Goal: Check status: Check status

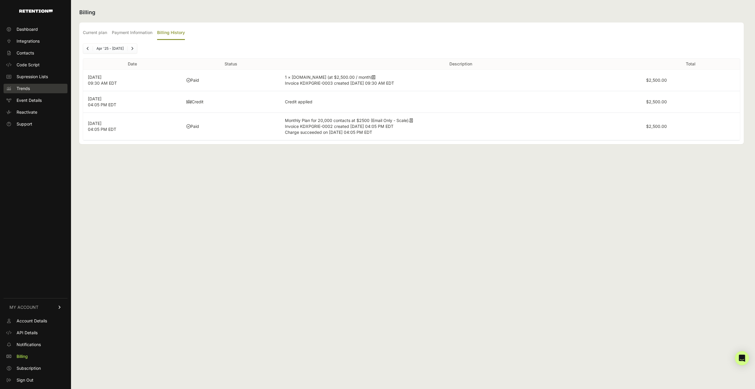
click at [22, 87] on span "Trends" at bounding box center [23, 89] width 13 height 6
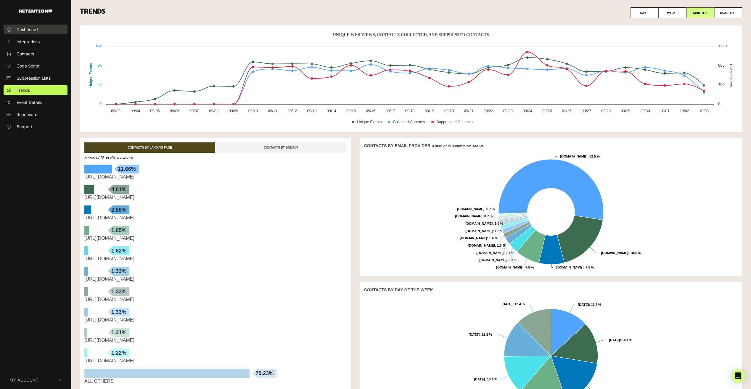
click at [23, 29] on span "Dashboard" at bounding box center [27, 29] width 21 height 6
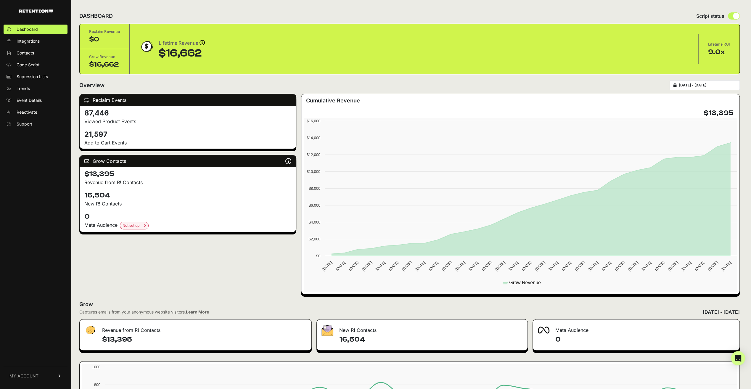
click at [713, 83] on input "2025-09-03 - 2025-10-03" at bounding box center [707, 85] width 57 height 5
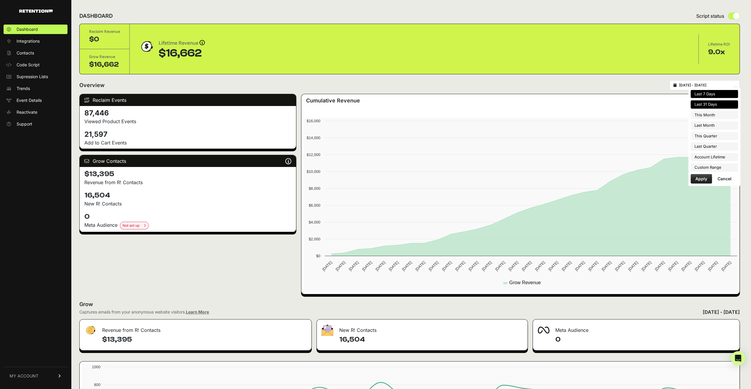
click at [707, 93] on li "Last 7 Days" at bounding box center [713, 94] width 47 height 8
type input "[DATE] - [DATE]"
